Goal: Navigation & Orientation: Find specific page/section

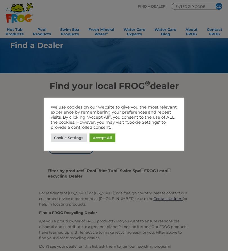
click at [68, 137] on link "Cookie Settings" at bounding box center [69, 138] width 36 height 9
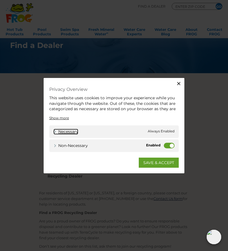
click at [58, 131] on link "Necessary" at bounding box center [65, 132] width 25 height 6
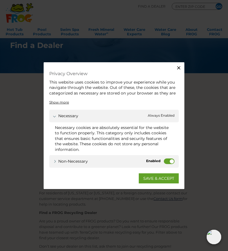
click at [169, 162] on label "Non-necessary" at bounding box center [169, 162] width 11 height 6
click at [0, 0] on input "Non-necessary" at bounding box center [0, 0] width 0 height 0
click at [163, 178] on link "SAVE & ACCEPT" at bounding box center [159, 179] width 40 height 10
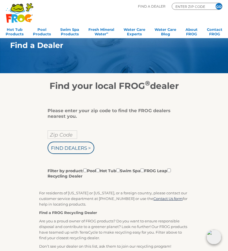
click at [63, 138] on input "Zip Code" at bounding box center [62, 135] width 30 height 8
type input "77414"
click at [66, 153] on input "Find Dealers >" at bounding box center [70, 148] width 47 height 12
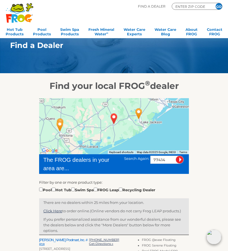
click at [42, 188] on input "checkbox" at bounding box center [41, 190] width 4 height 4
checkbox input "true"
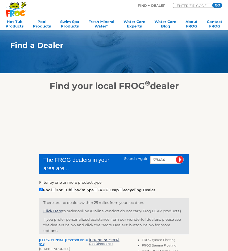
scroll to position [81, 0]
